Goal: Information Seeking & Learning: Learn about a topic

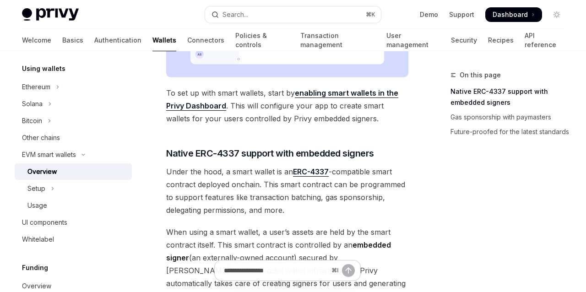
scroll to position [364, 0]
click at [525, 37] on link "API reference" at bounding box center [544, 40] width 39 height 22
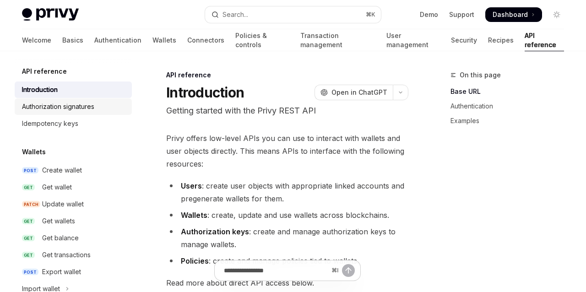
click at [75, 107] on div "Authorization signatures" at bounding box center [58, 106] width 72 height 11
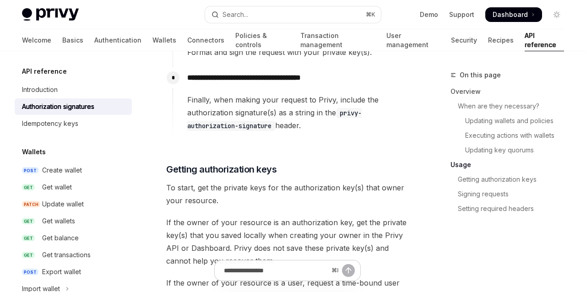
scroll to position [1395, 0]
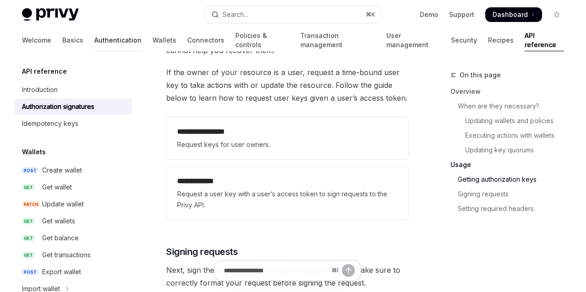
click at [94, 37] on link "Authentication" at bounding box center [117, 40] width 47 height 22
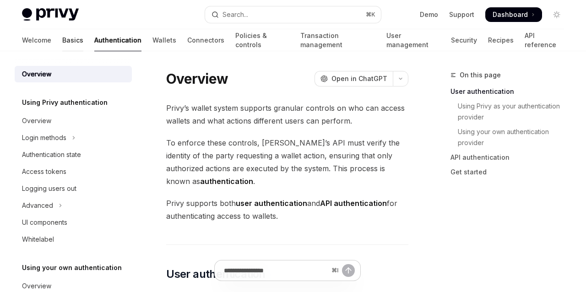
click at [62, 41] on link "Basics" at bounding box center [72, 40] width 21 height 22
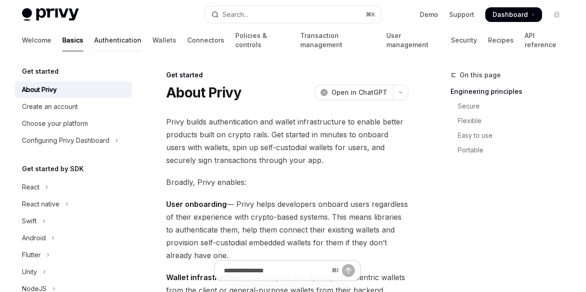
click at [94, 44] on link "Authentication" at bounding box center [117, 40] width 47 height 22
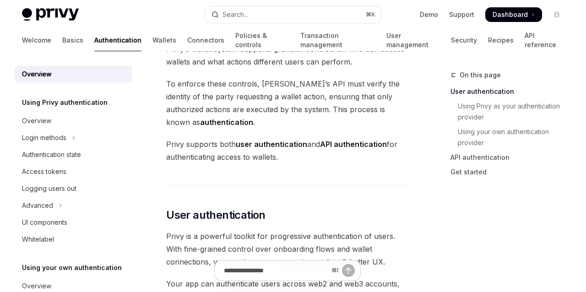
scroll to position [63, 0]
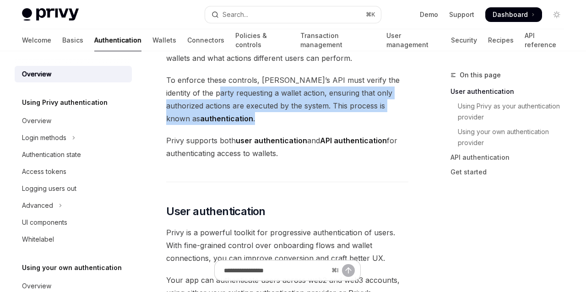
drag, startPoint x: 197, startPoint y: 92, endPoint x: 277, endPoint y: 111, distance: 82.1
click at [277, 111] on span "To enforce these controls, Privy’s API must verify the identity of the party re…" at bounding box center [287, 99] width 242 height 51
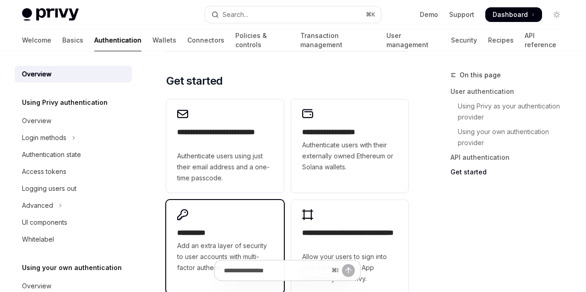
scroll to position [855, 0]
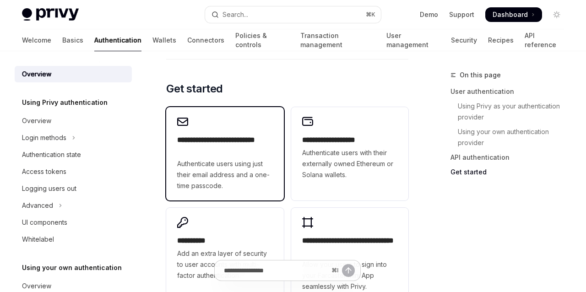
click at [227, 135] on h2 "**********" at bounding box center [224, 146] width 95 height 22
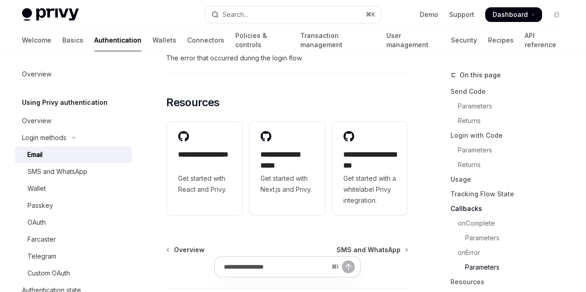
scroll to position [1998, 0]
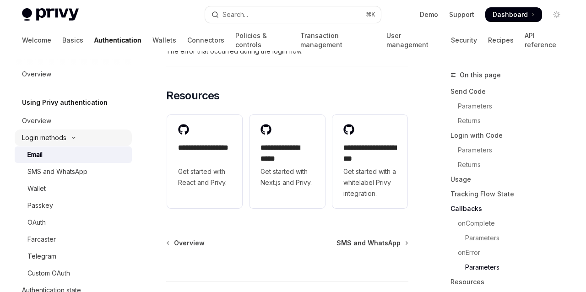
click at [96, 133] on button "Login methods" at bounding box center [73, 138] width 117 height 16
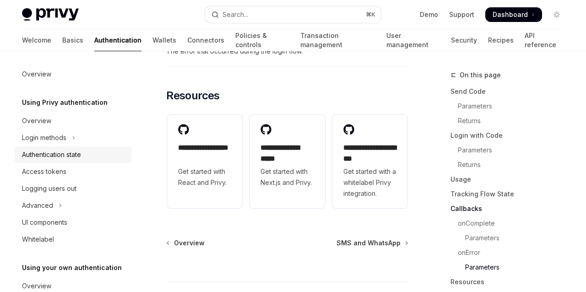
click at [81, 151] on div "Authentication state" at bounding box center [51, 154] width 59 height 11
type textarea "*"
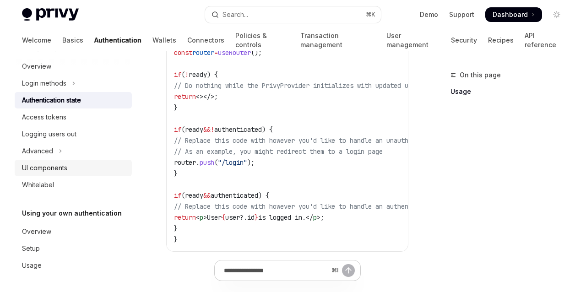
scroll to position [54, 0]
